Goal: Check status

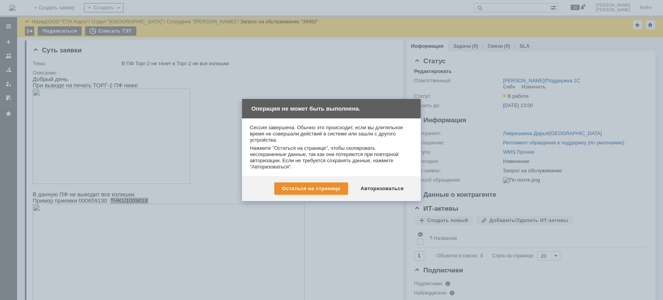
scroll to position [52, 0]
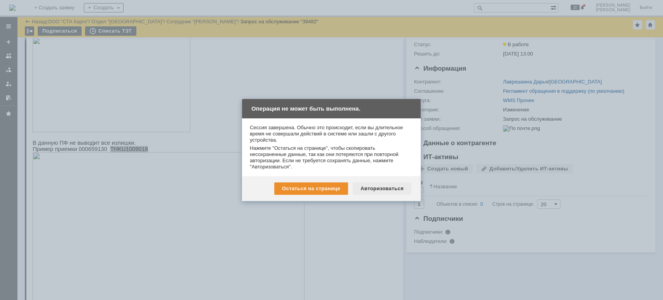
drag, startPoint x: 378, startPoint y: 185, endPoint x: 380, endPoint y: 190, distance: 4.7
click at [380, 190] on div "Авторизоваться" at bounding box center [382, 189] width 59 height 12
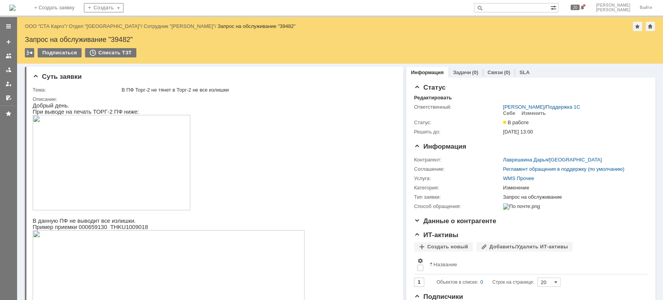
click at [61, 22] on div "Назад | ООО "СТА Карго" / Отдел "Краснодар" / Сотрудник "Лаврешкина Дарья" / За…" at bounding box center [340, 26] width 631 height 9
click at [59, 24] on link "ООО "СТА Карго"" at bounding box center [45, 26] width 41 height 6
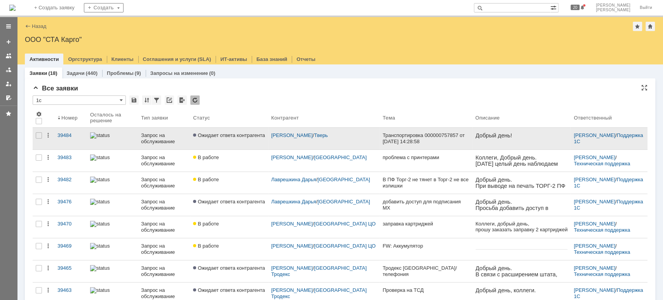
click at [225, 139] on link "Ожидает ответа контрагента" at bounding box center [229, 139] width 78 height 22
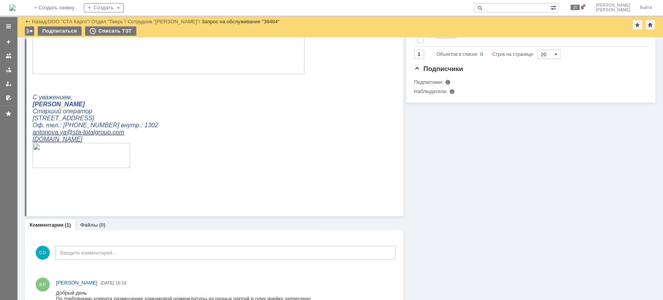
scroll to position [221, 0]
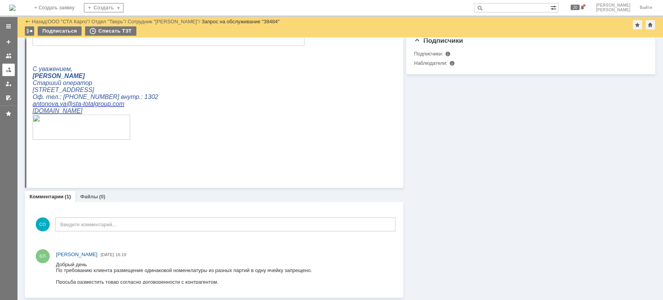
click at [6, 65] on link at bounding box center [8, 70] width 12 height 12
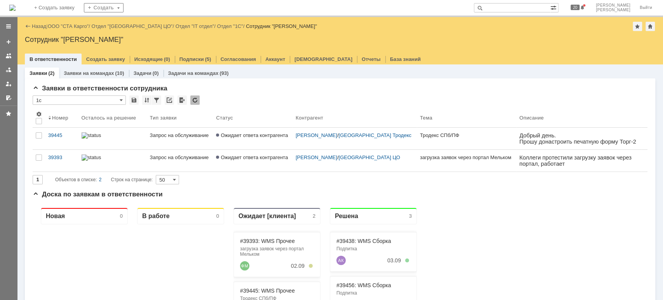
drag, startPoint x: 58, startPoint y: 25, endPoint x: 61, endPoint y: 31, distance: 6.6
click at [58, 25] on link "ООО "СТА Карго"" at bounding box center [68, 26] width 41 height 6
